Goal: Task Accomplishment & Management: Use online tool/utility

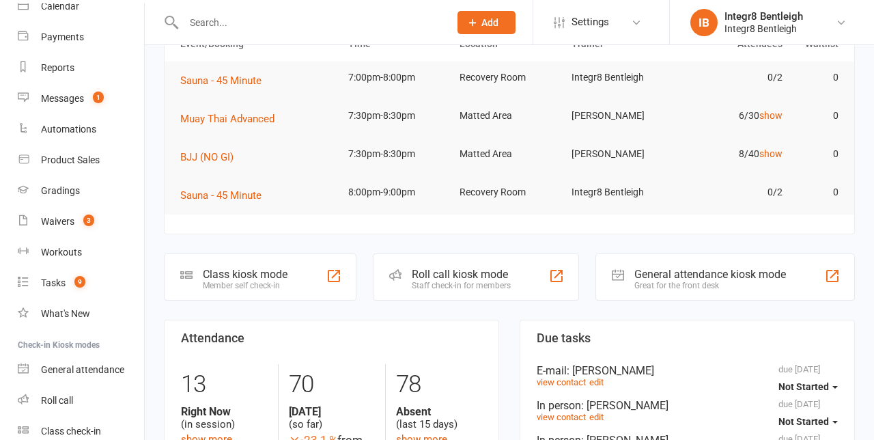
scroll to position [140, 0]
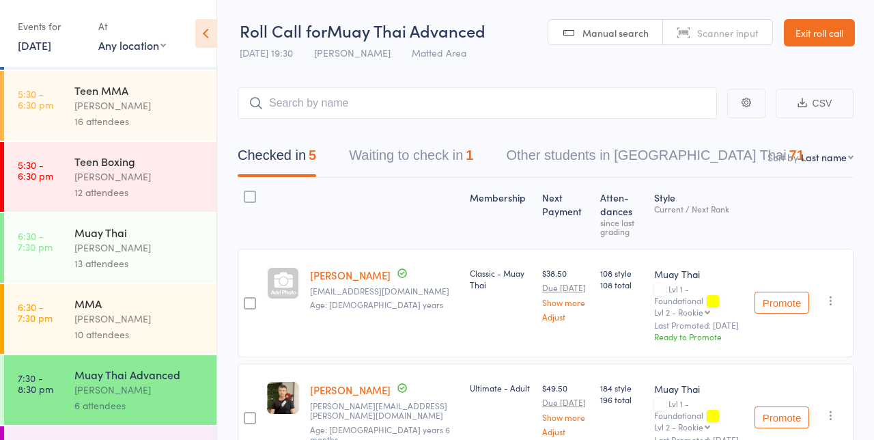
click at [412, 106] on input "search" at bounding box center [477, 102] width 479 height 31
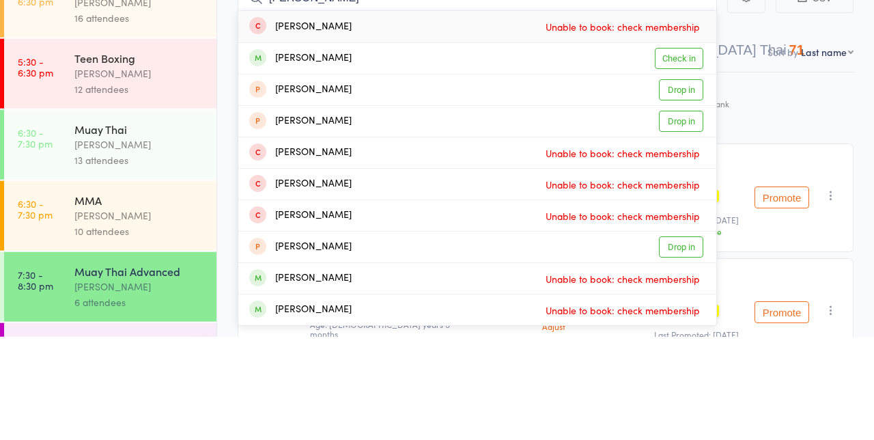
scroll to position [124, 0]
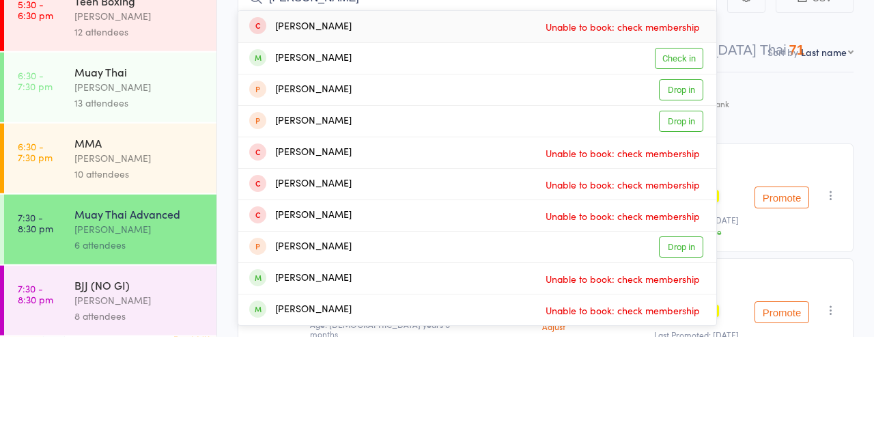
type input "[PERSON_NAME]"
click at [689, 162] on link "Check in" at bounding box center [679, 161] width 48 height 21
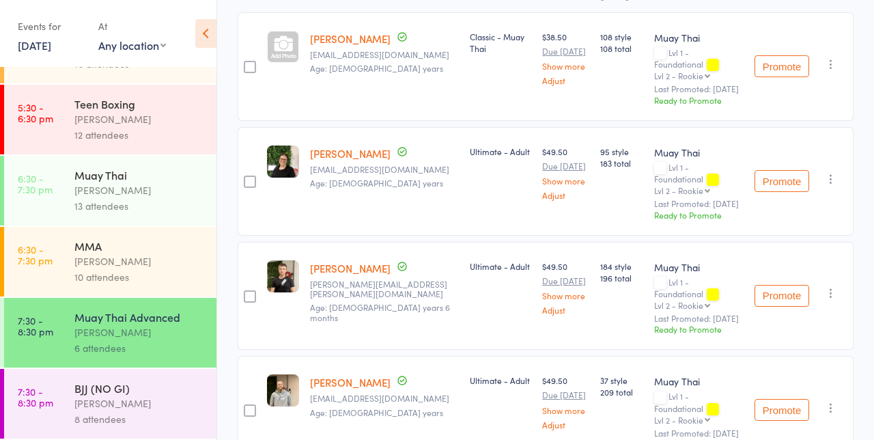
scroll to position [67, 0]
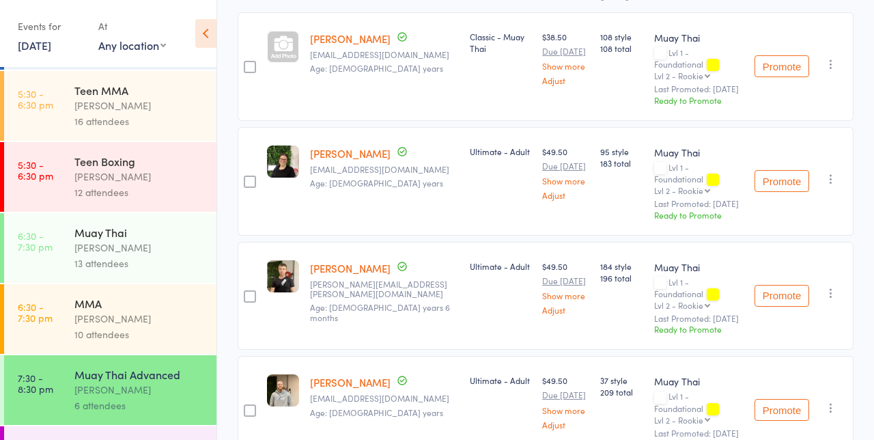
click at [45, 326] on link "6:30 - 7:30 pm MMA [PERSON_NAME] 10 attendees" at bounding box center [110, 319] width 212 height 70
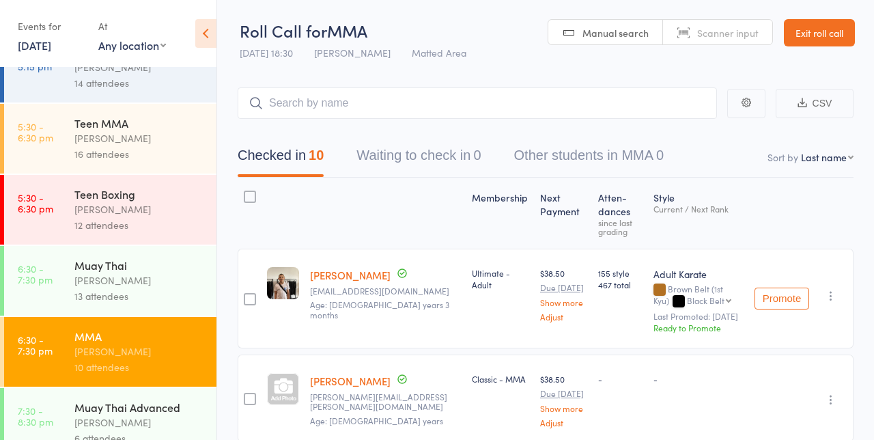
scroll to position [67, 0]
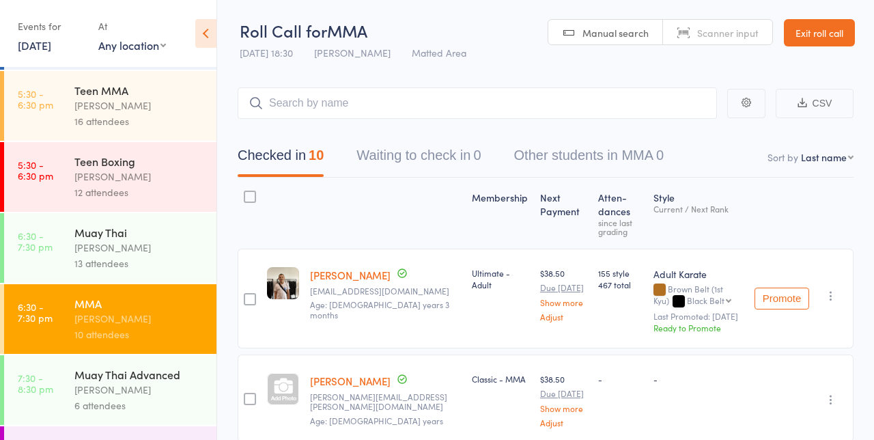
click at [44, 408] on link "7:30 - 8:30 pm Muay Thai Advanced [PERSON_NAME] 6 attendees" at bounding box center [110, 390] width 212 height 70
